Goal: Task Accomplishment & Management: Complete application form

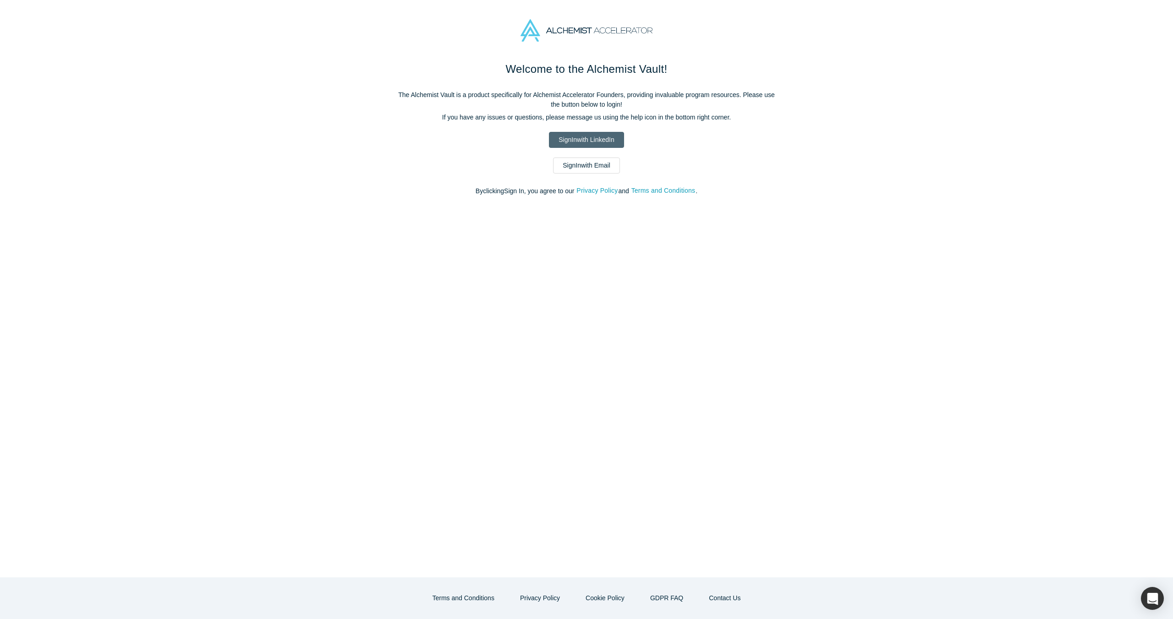
click at [573, 142] on link "Sign In with LinkedIn" at bounding box center [586, 140] width 75 height 16
